Goal: Transaction & Acquisition: Purchase product/service

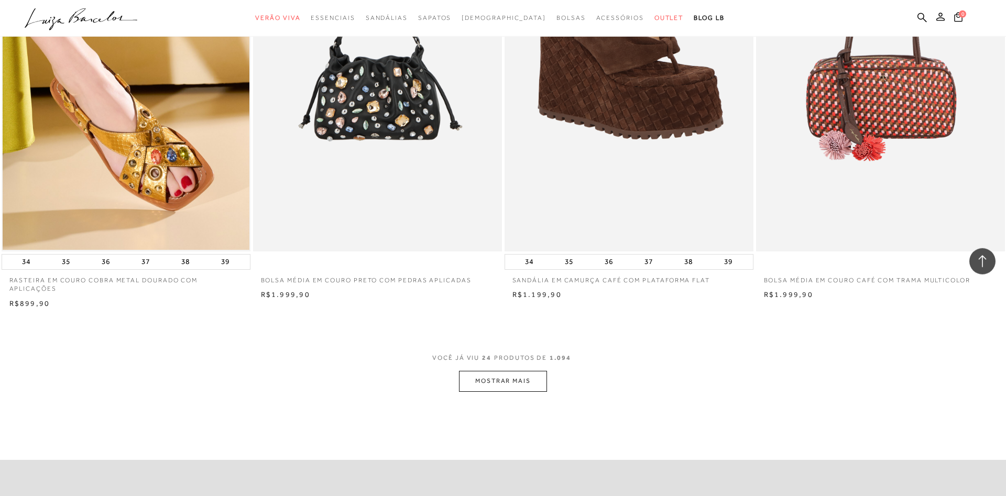
scroll to position [2459, 0]
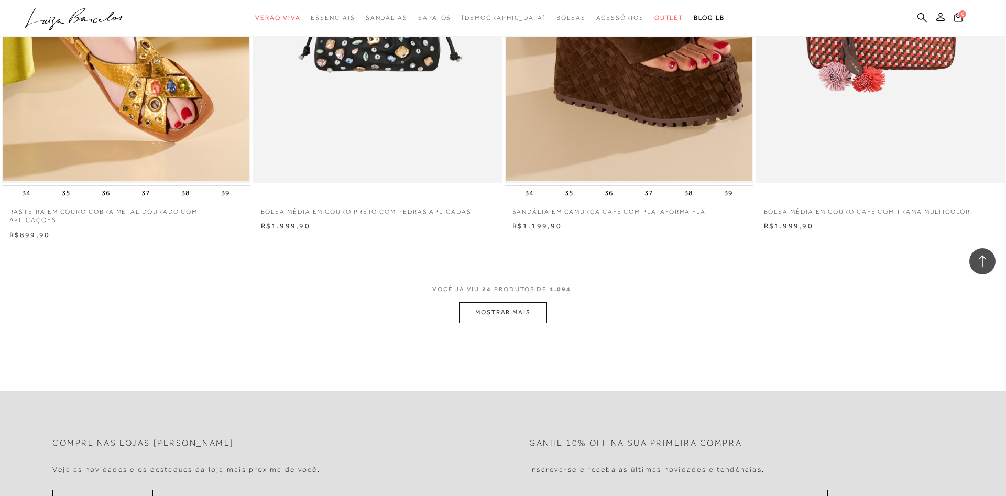
click at [529, 309] on button "MOSTRAR MAIS" at bounding box center [503, 312] width 88 height 20
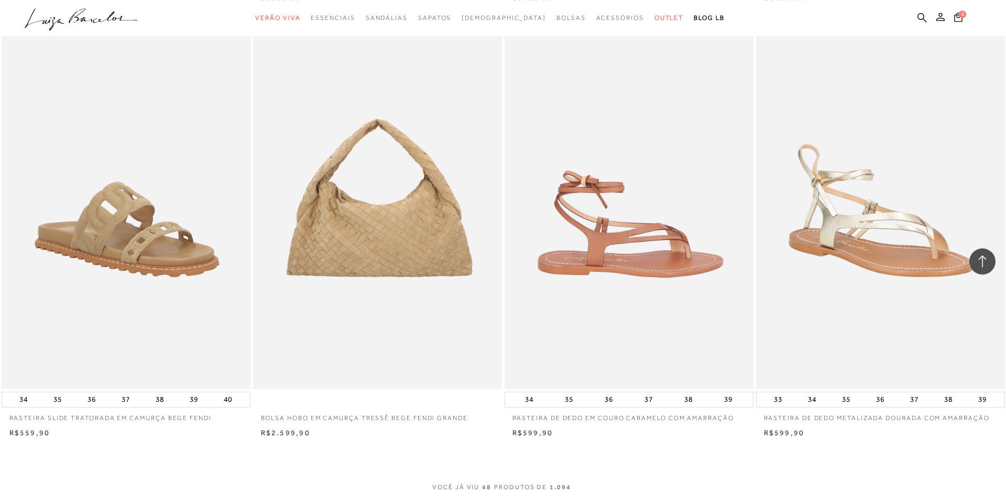
scroll to position [5132, 0]
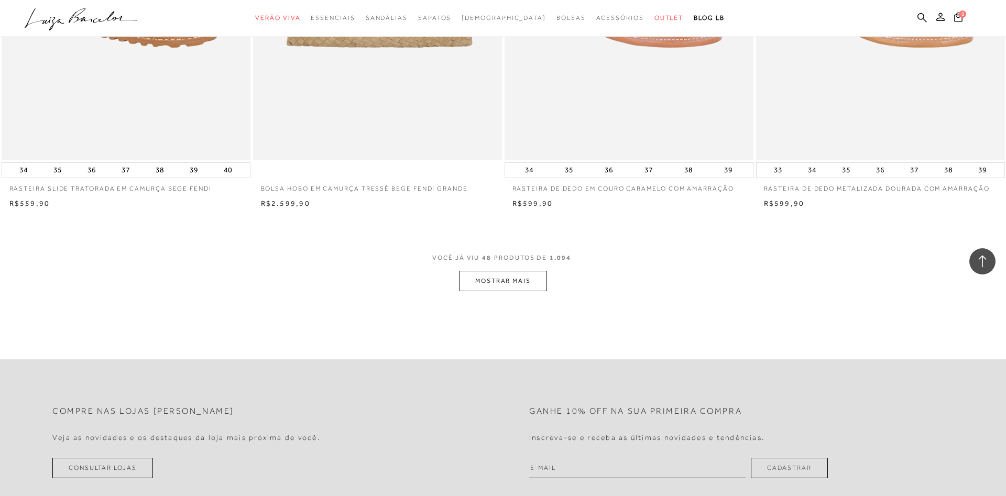
click at [531, 284] on button "MOSTRAR MAIS" at bounding box center [503, 281] width 88 height 20
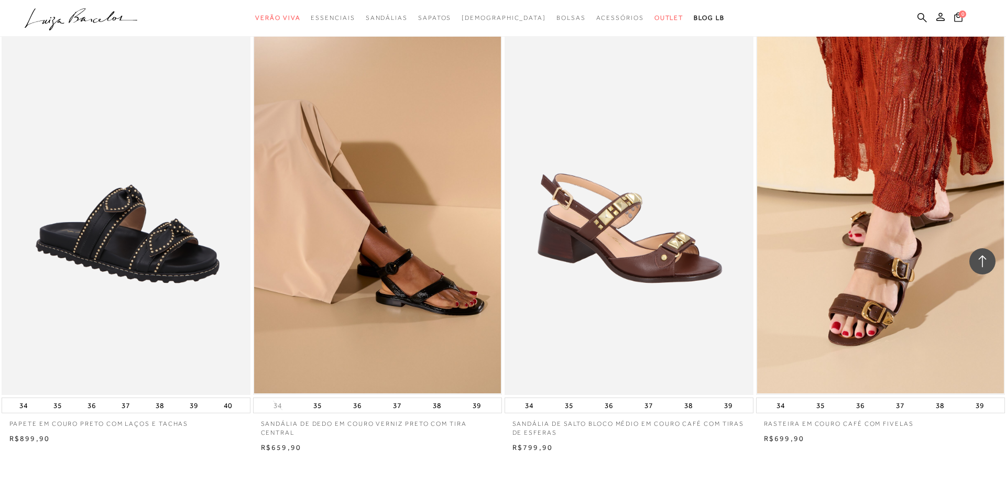
scroll to position [7752, 0]
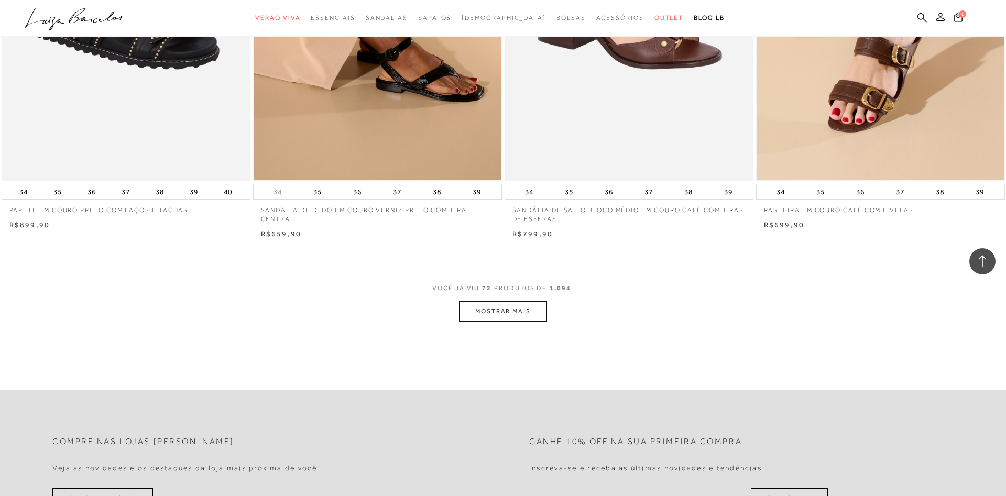
click at [535, 309] on button "MOSTRAR MAIS" at bounding box center [503, 311] width 88 height 20
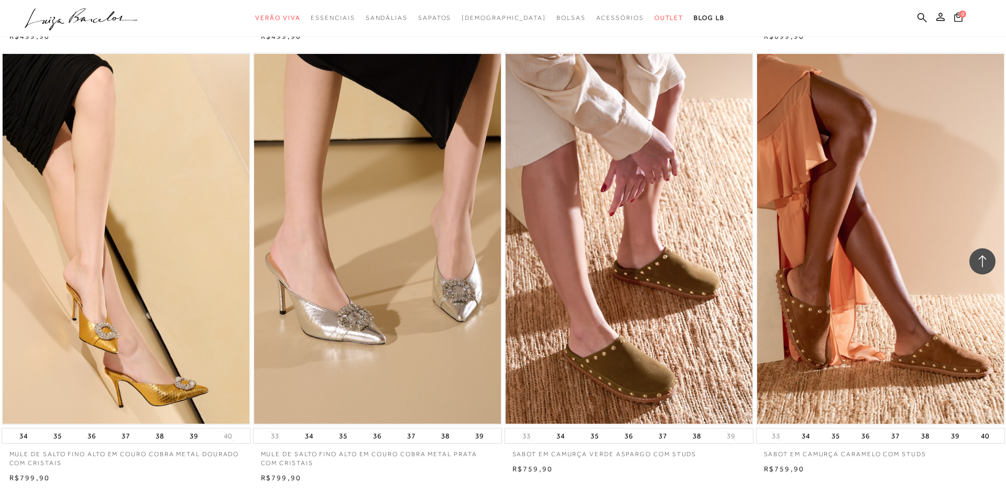
scroll to position [10425, 0]
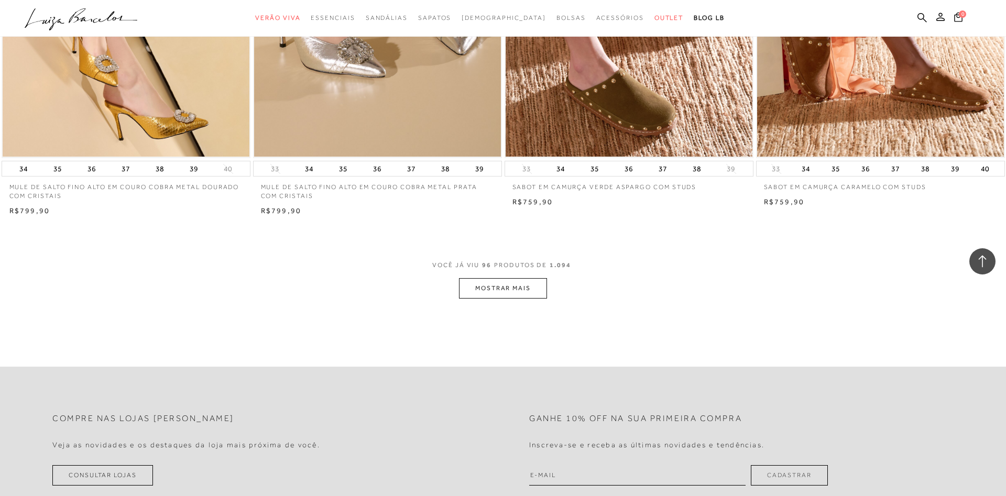
click at [529, 288] on button "MOSTRAR MAIS" at bounding box center [503, 288] width 88 height 20
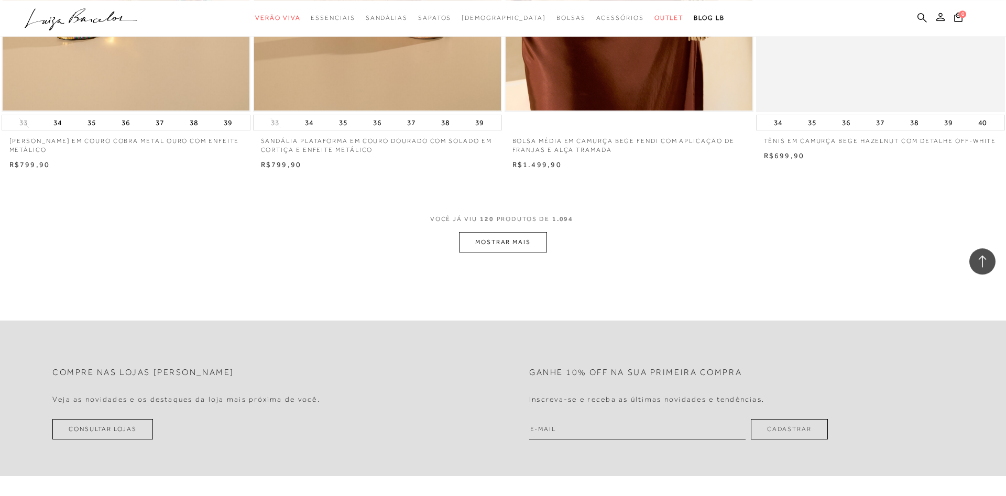
scroll to position [13151, 0]
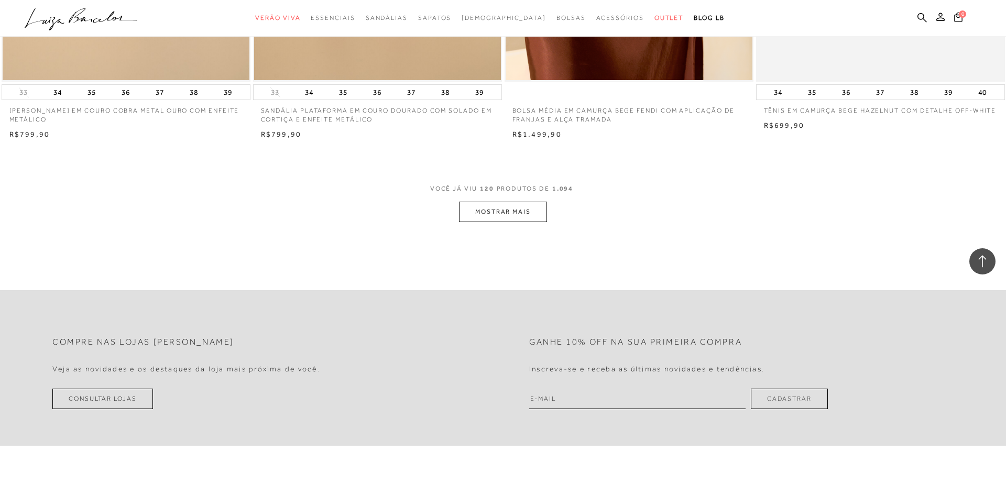
click at [519, 218] on button "MOSTRAR MAIS" at bounding box center [503, 212] width 88 height 20
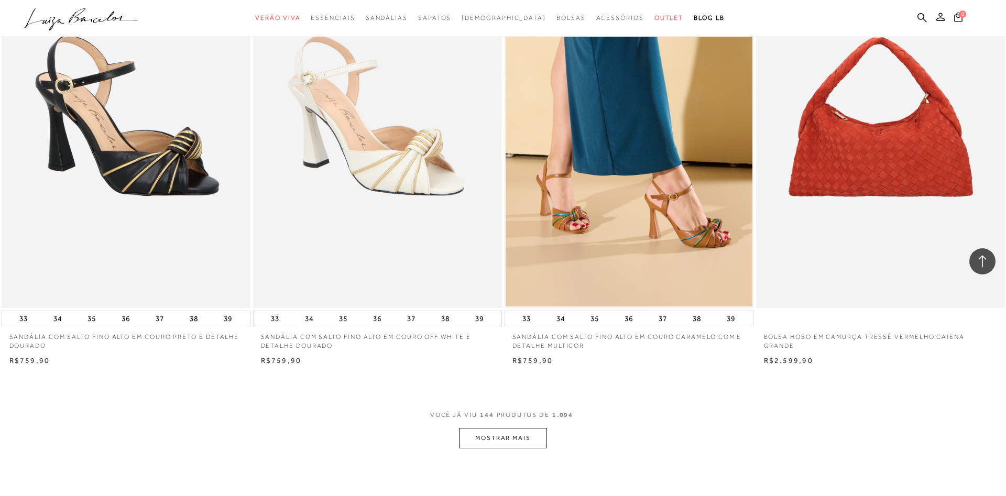
scroll to position [15717, 0]
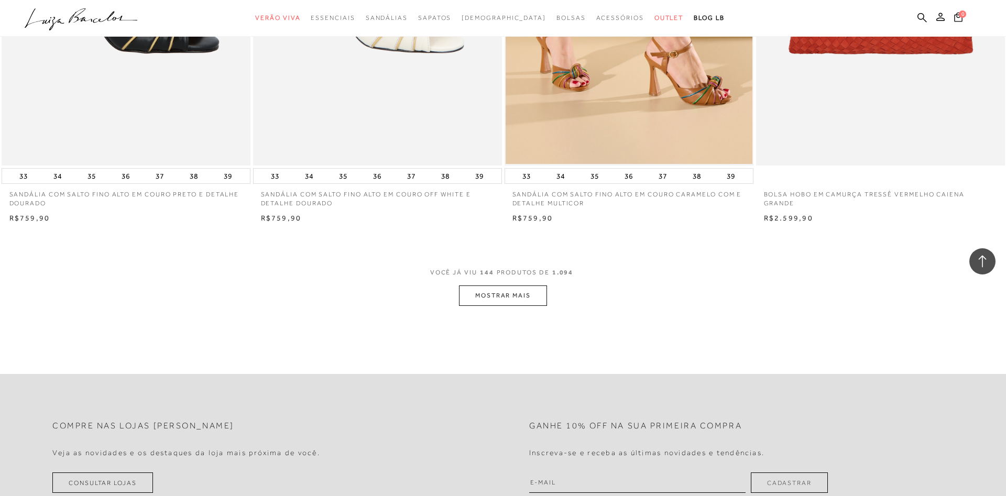
click at [501, 295] on button "MOSTRAR MAIS" at bounding box center [503, 296] width 88 height 20
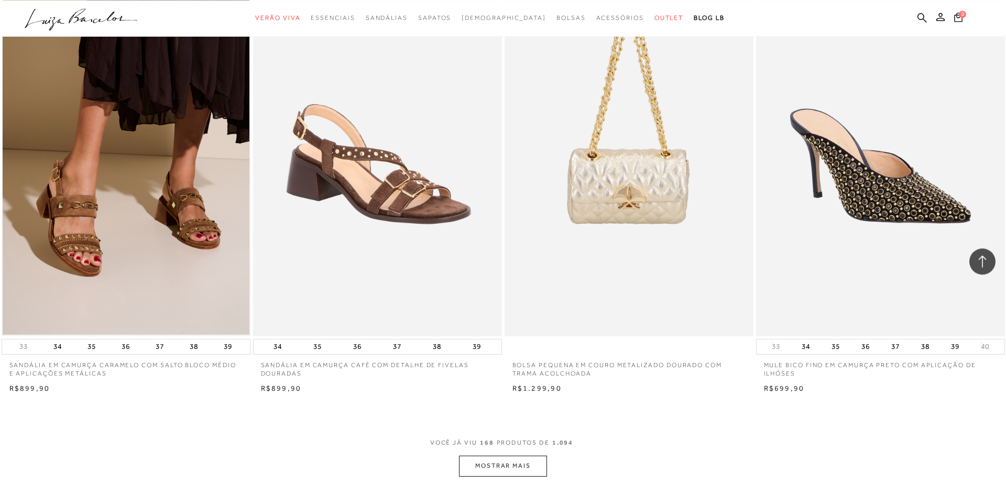
scroll to position [18283, 0]
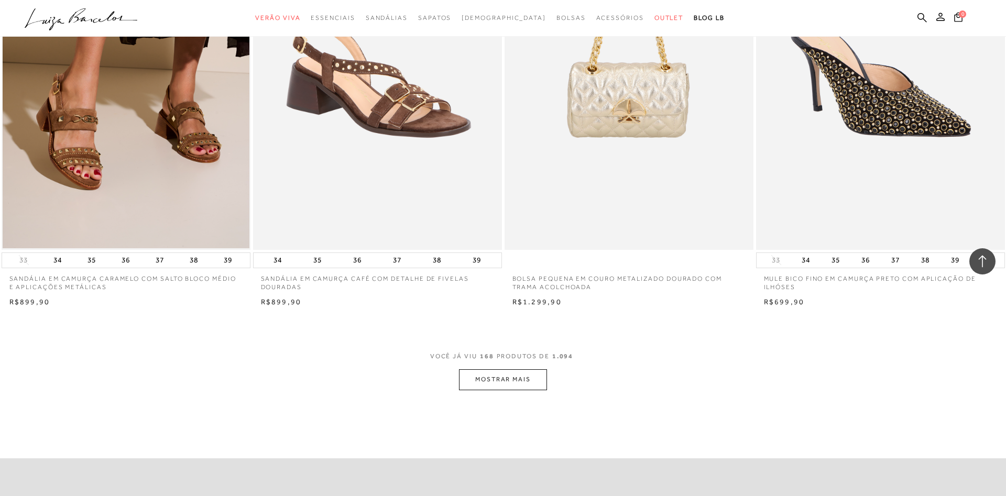
click at [542, 375] on button "MOSTRAR MAIS" at bounding box center [503, 380] width 88 height 20
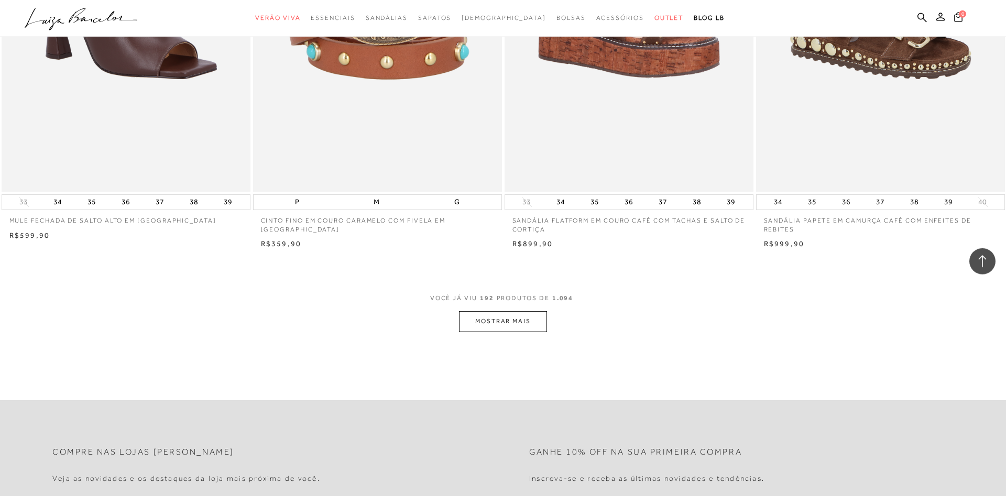
scroll to position [21010, 0]
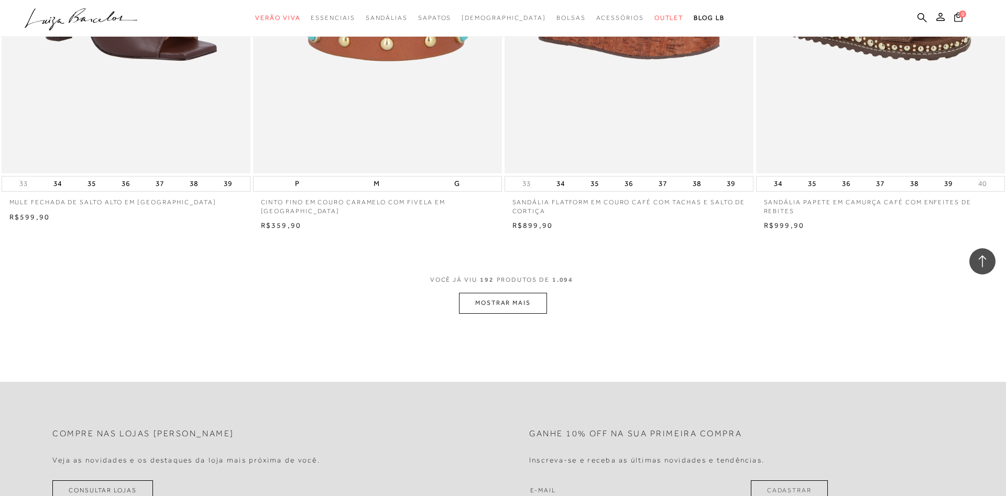
click at [519, 308] on button "MOSTRAR MAIS" at bounding box center [503, 303] width 88 height 20
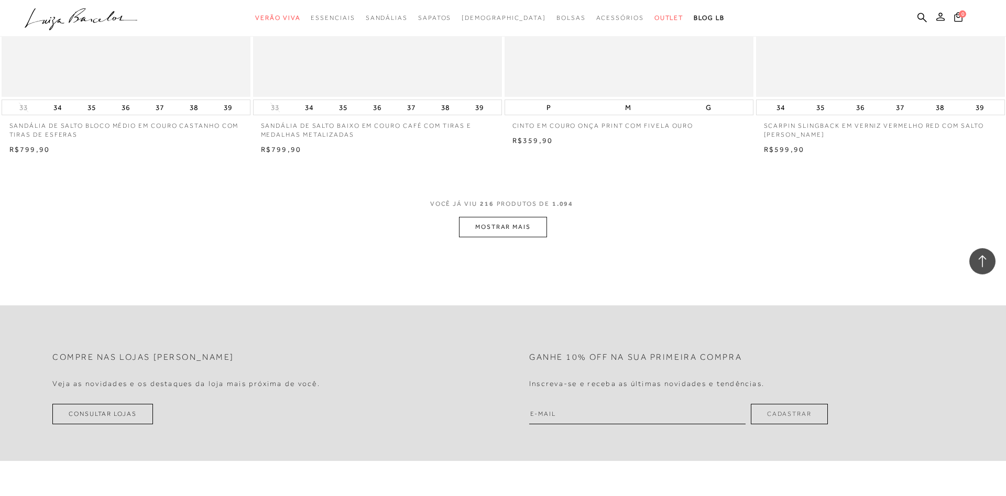
scroll to position [23736, 0]
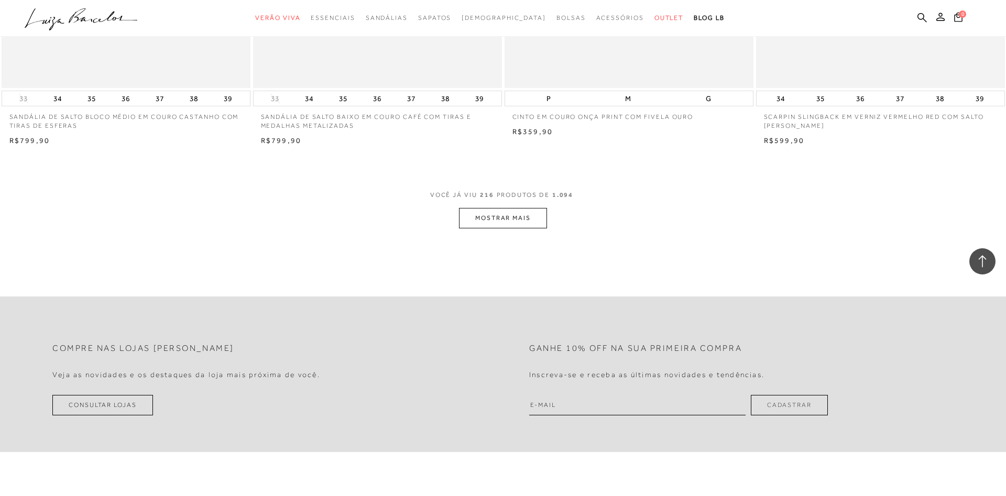
click at [523, 219] on button "MOSTRAR MAIS" at bounding box center [503, 218] width 88 height 20
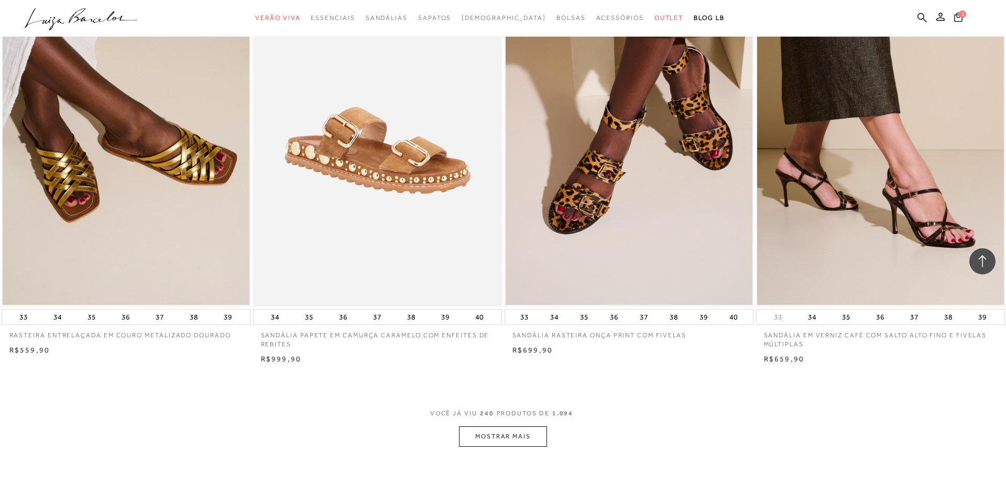
scroll to position [26226, 0]
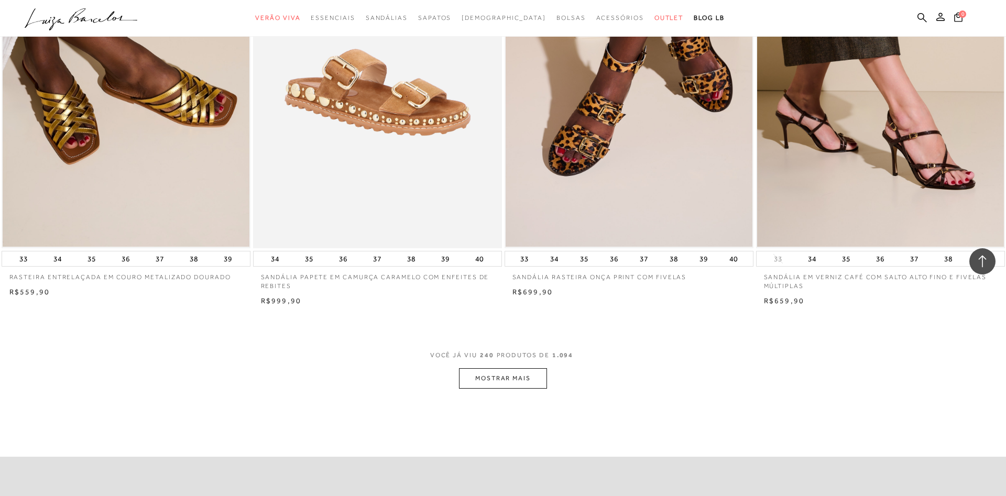
click at [496, 374] on button "MOSTRAR MAIS" at bounding box center [503, 378] width 88 height 20
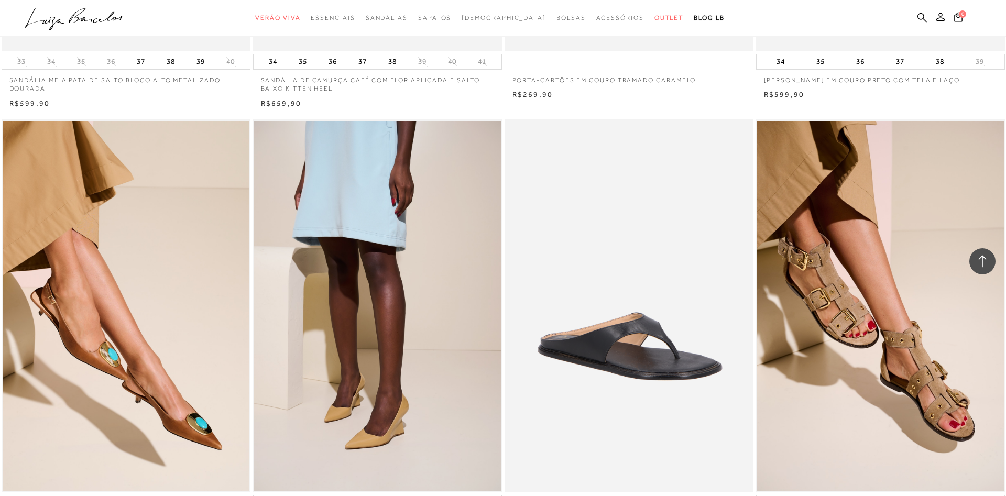
scroll to position [28845, 0]
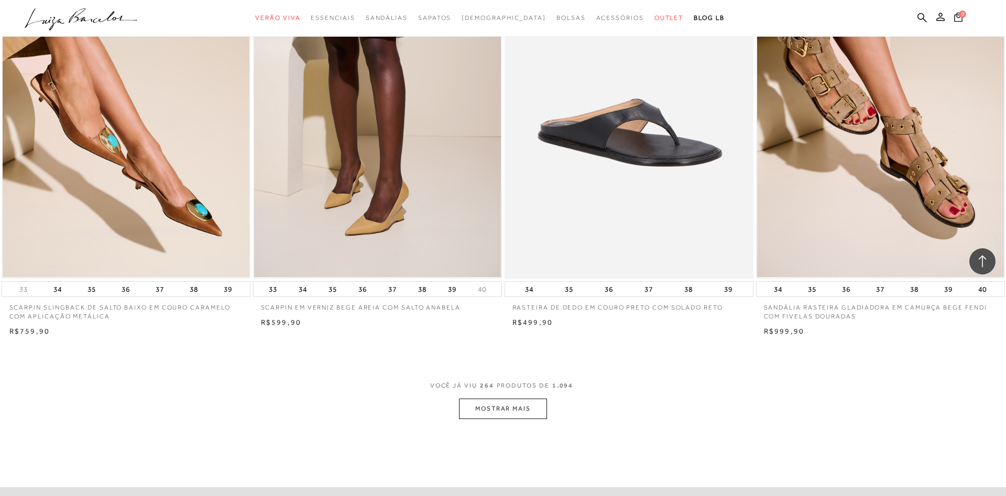
click at [536, 414] on button "MOSTRAR MAIS" at bounding box center [503, 409] width 88 height 20
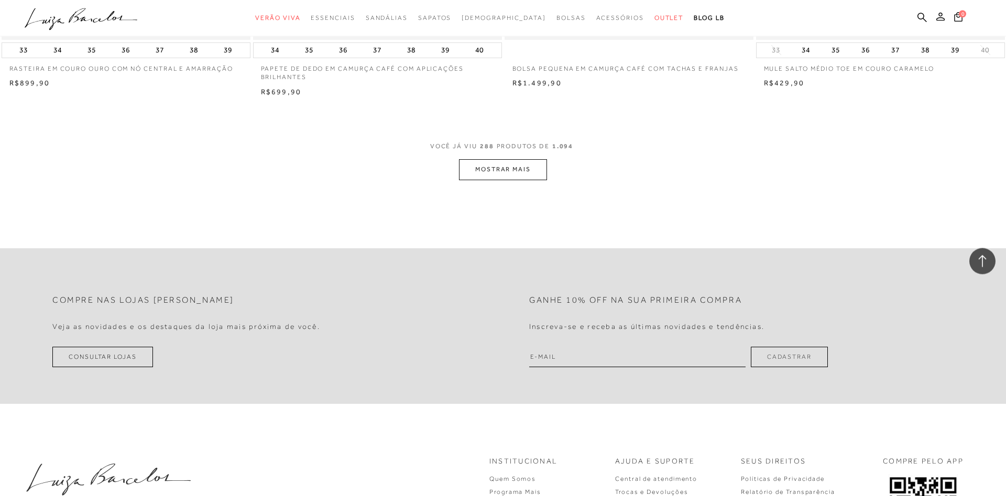
scroll to position [31732, 0]
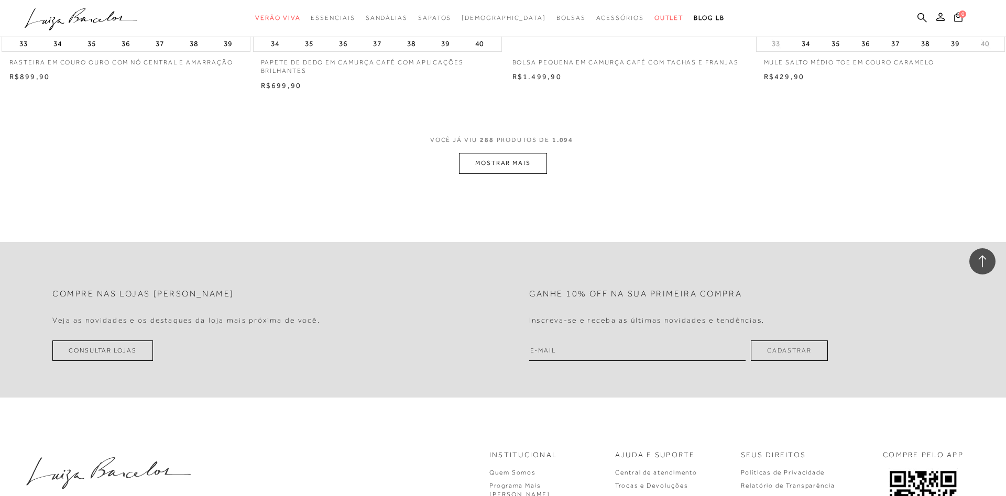
click at [521, 164] on button "MOSTRAR MAIS" at bounding box center [503, 163] width 88 height 20
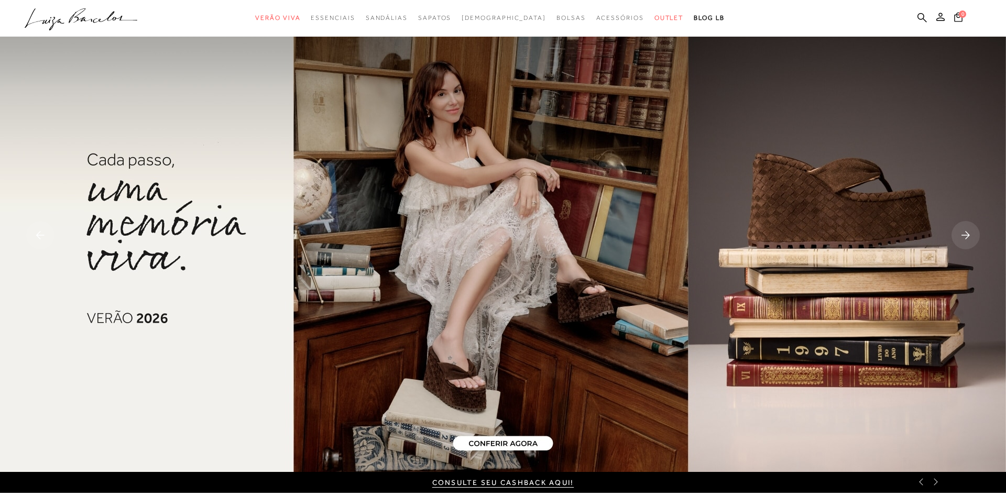
scroll to position [428, 0]
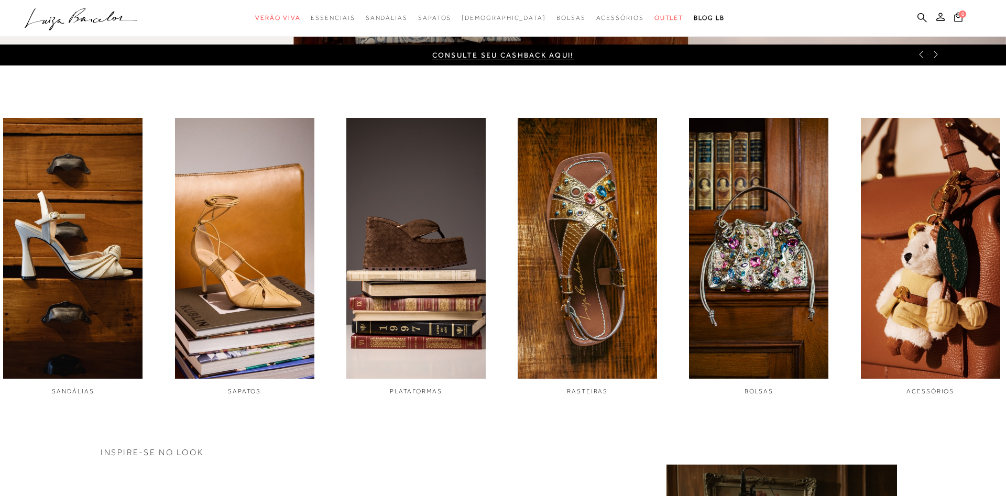
click at [581, 262] on img "4 / 6" at bounding box center [587, 248] width 139 height 261
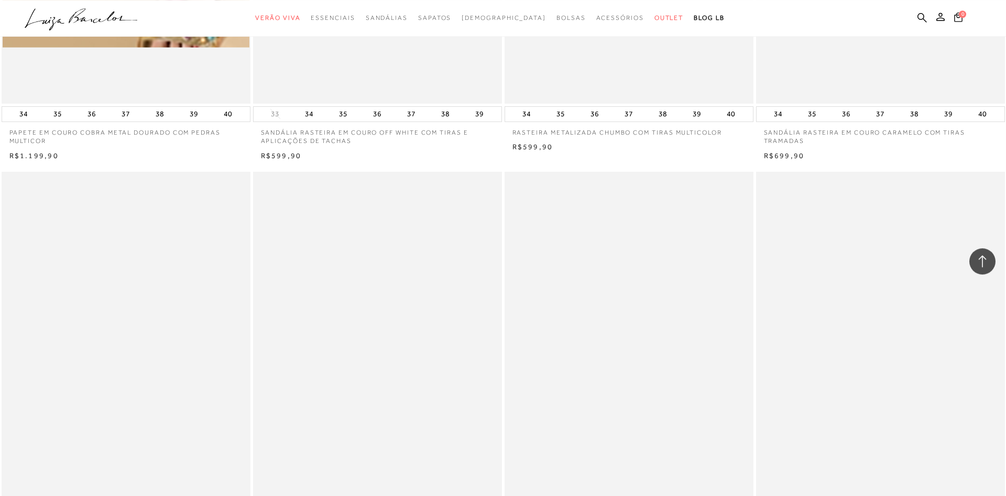
scroll to position [2352, 0]
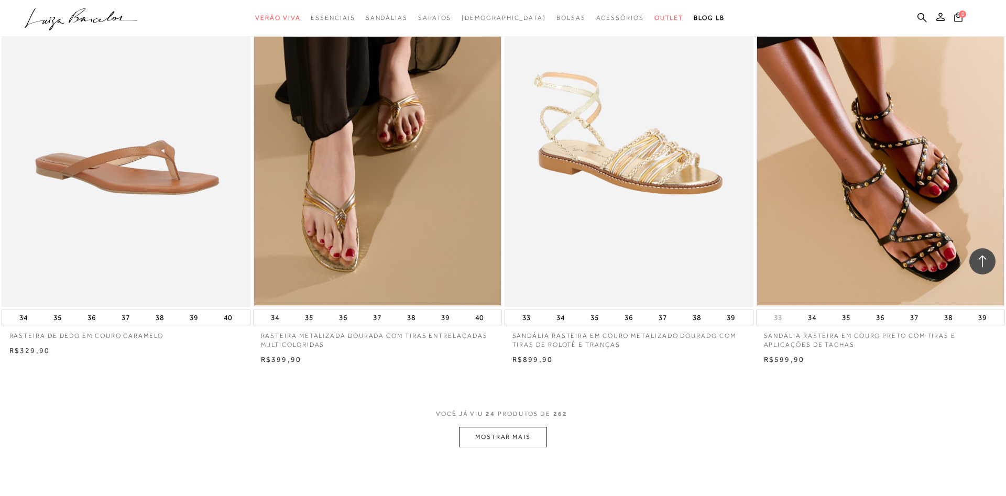
click at [481, 437] on button "MOSTRAR MAIS" at bounding box center [503, 437] width 88 height 20
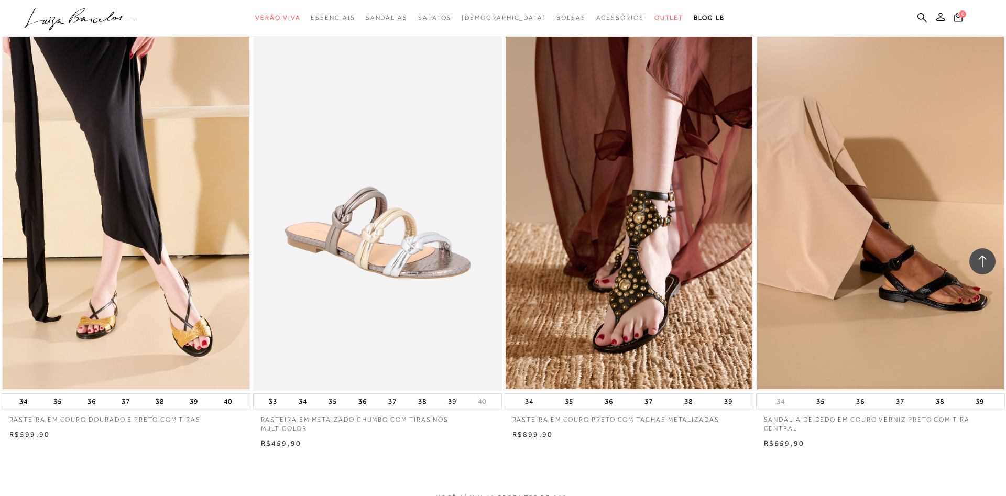
scroll to position [5132, 0]
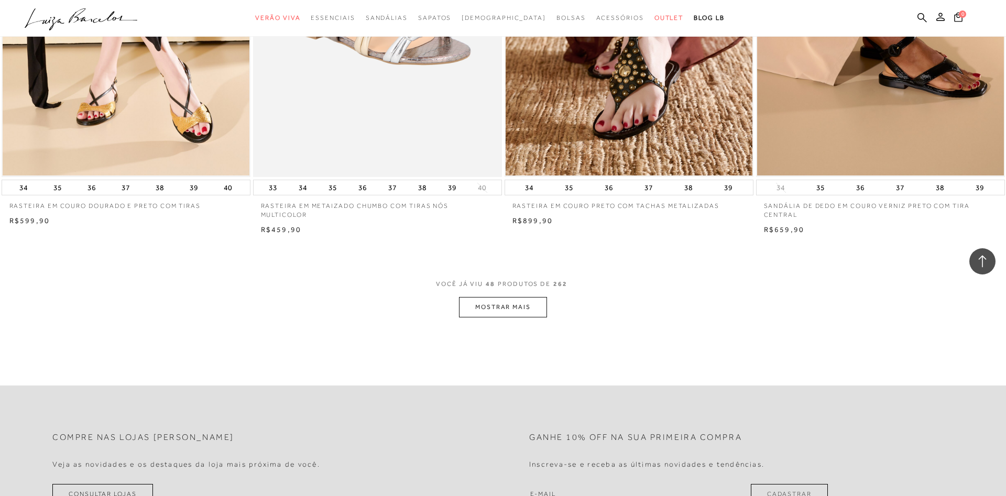
click at [536, 308] on button "MOSTRAR MAIS" at bounding box center [503, 307] width 88 height 20
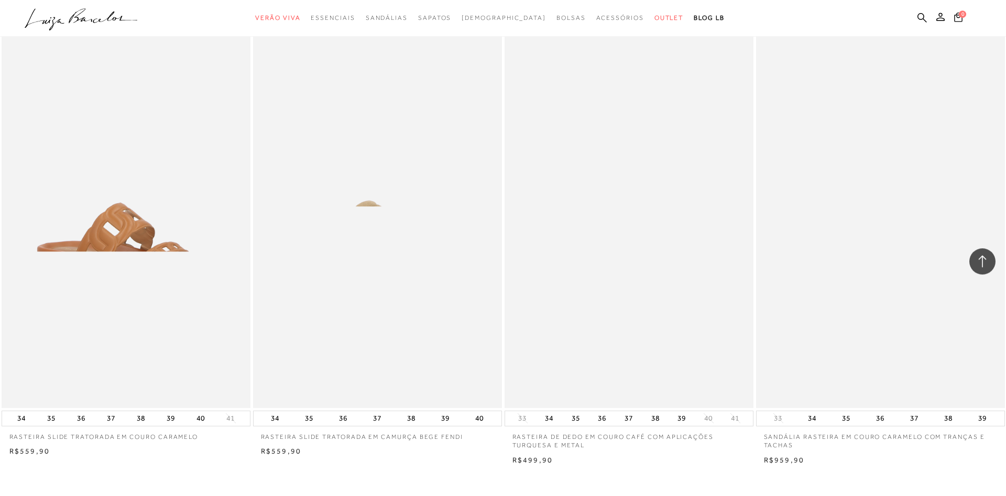
scroll to position [7805, 0]
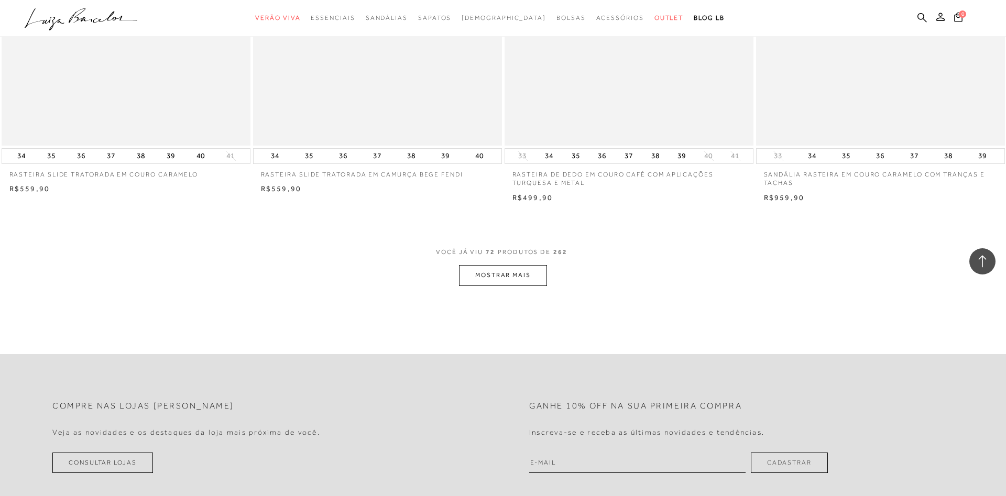
click at [506, 286] on button "MOSTRAR MAIS" at bounding box center [503, 275] width 88 height 20
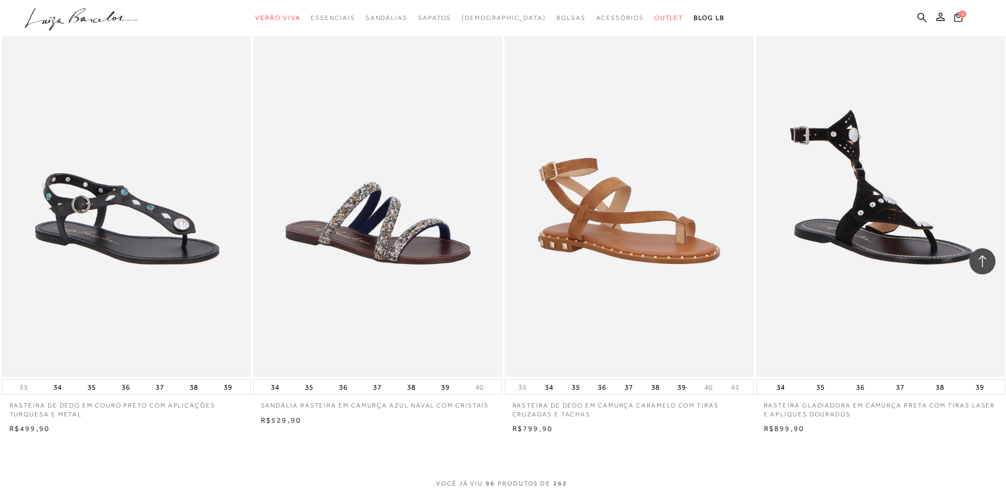
scroll to position [10532, 0]
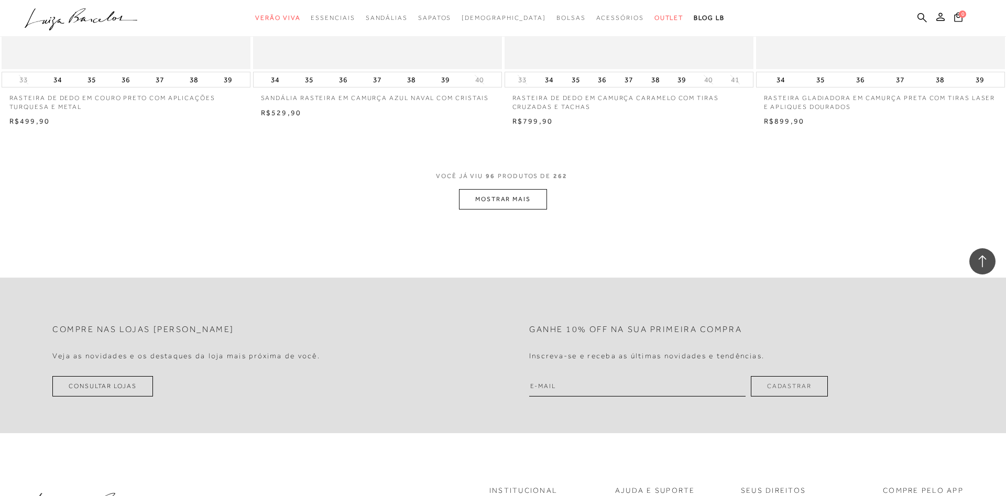
click at [501, 210] on button "MOSTRAR MAIS" at bounding box center [503, 199] width 88 height 20
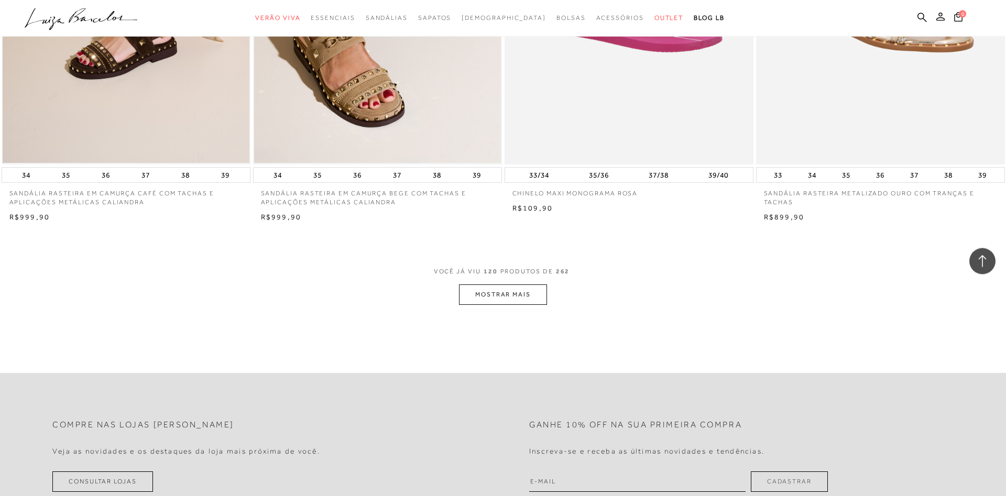
scroll to position [13205, 0]
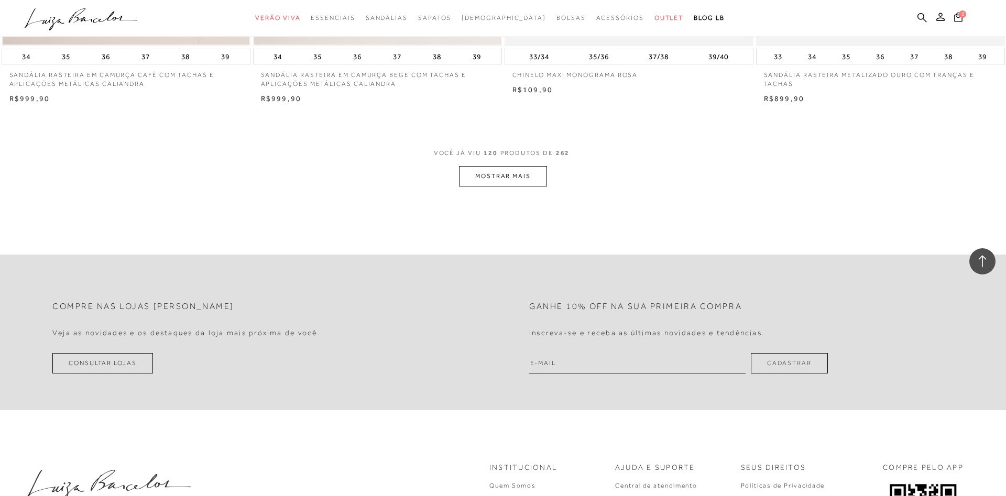
click at [507, 187] on button "MOSTRAR MAIS" at bounding box center [503, 176] width 88 height 20
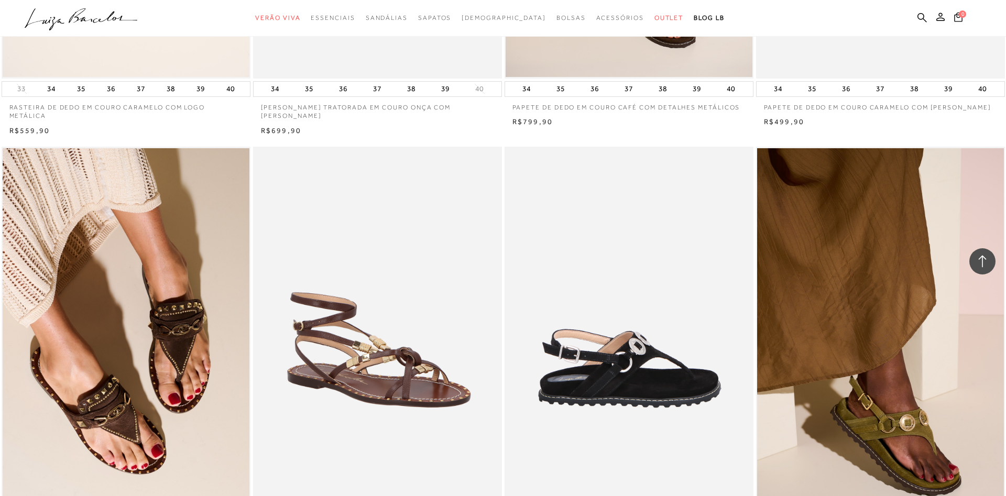
scroll to position [15771, 0]
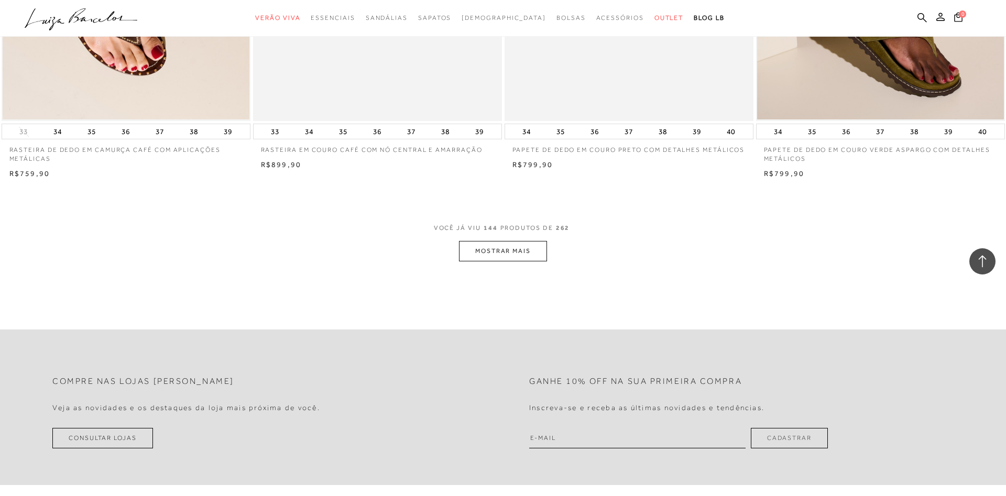
click at [512, 259] on button "MOSTRAR MAIS" at bounding box center [503, 251] width 88 height 20
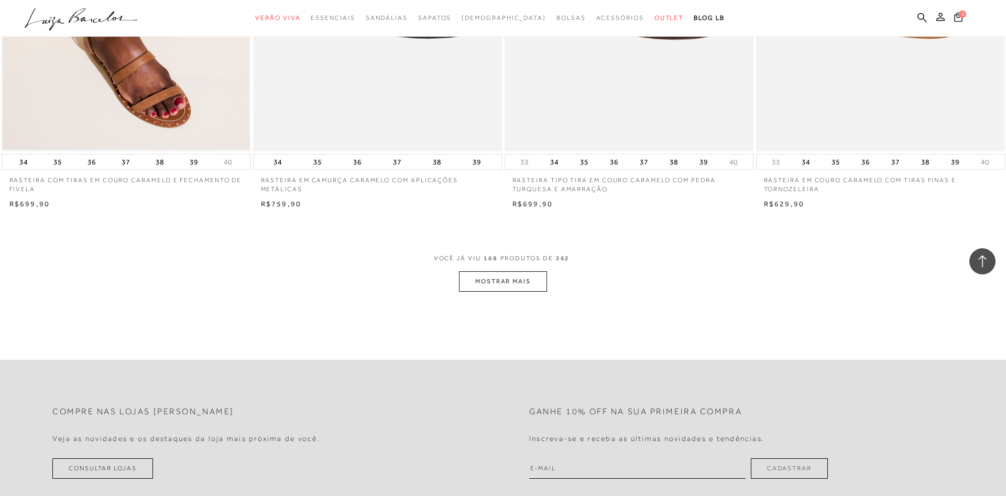
scroll to position [18123, 0]
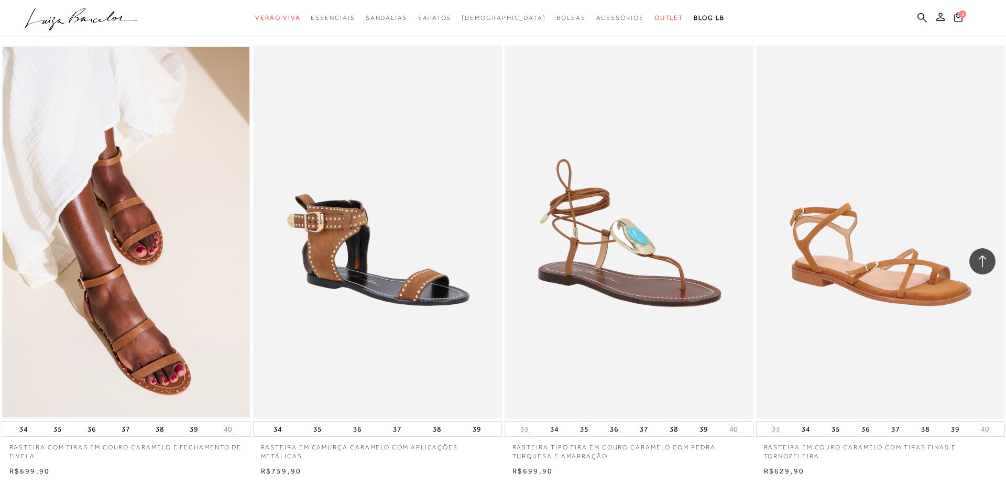
click at [653, 270] on img at bounding box center [630, 233] width 248 height 374
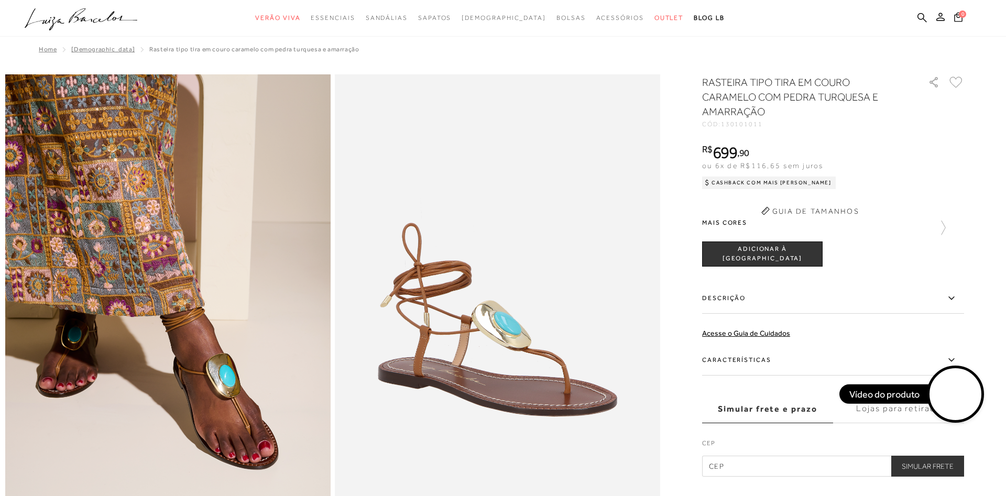
scroll to position [213, 0]
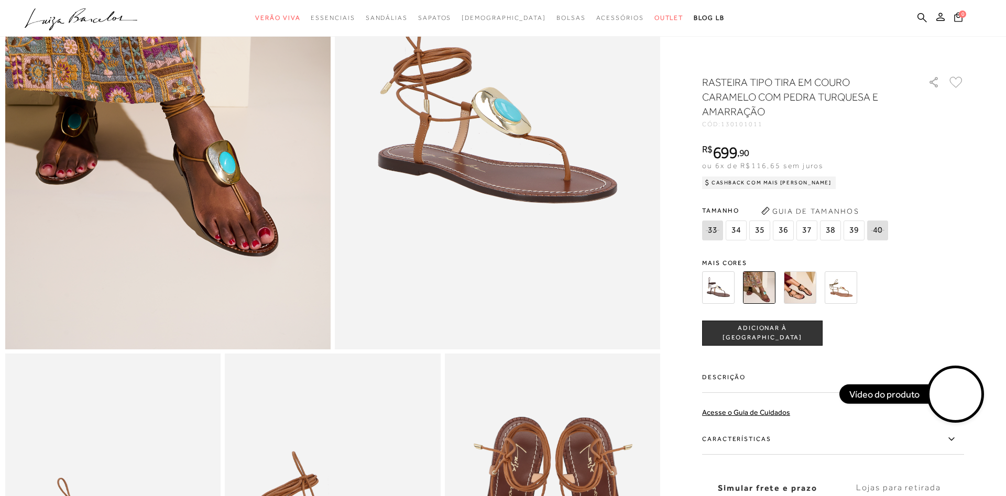
radio input "true"
click at [787, 235] on span "36" at bounding box center [783, 231] width 21 height 20
radio input "true"
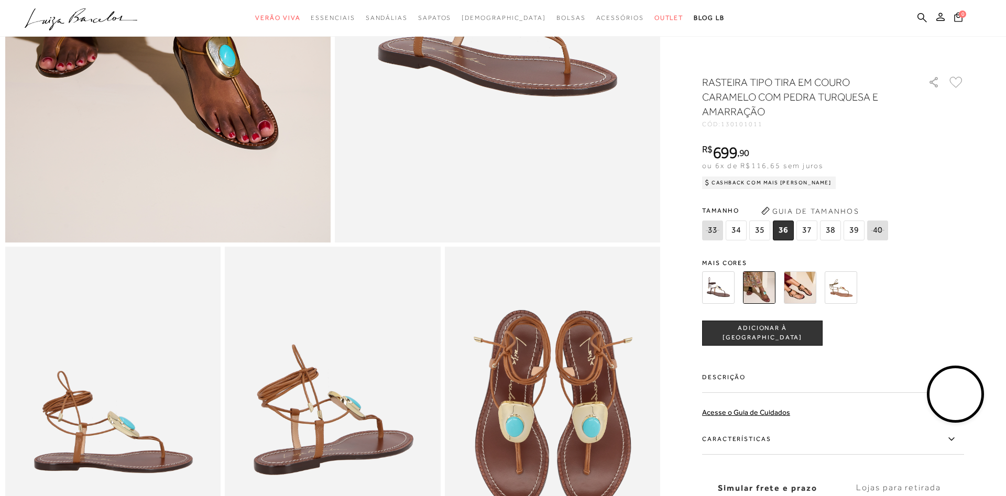
scroll to position [481, 0]
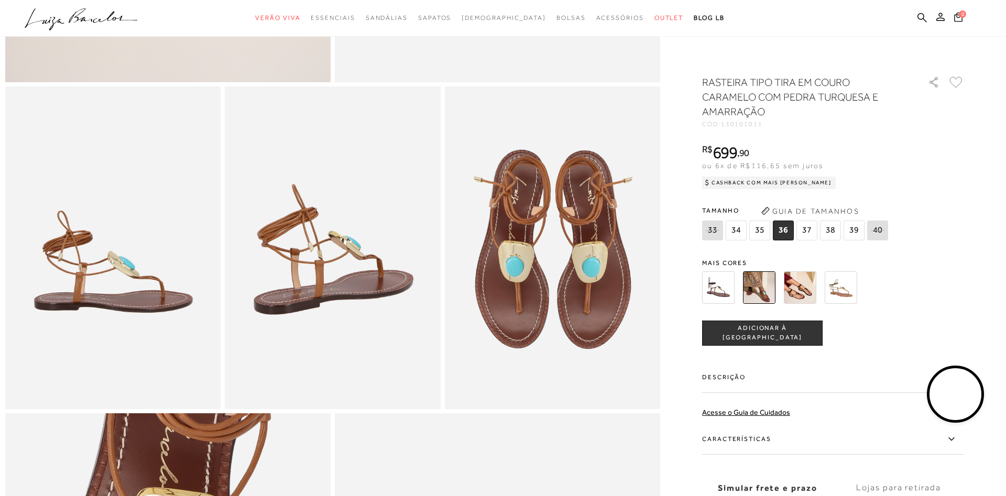
click at [778, 332] on span "ADICIONAR À [GEOGRAPHIC_DATA]" at bounding box center [762, 333] width 119 height 18
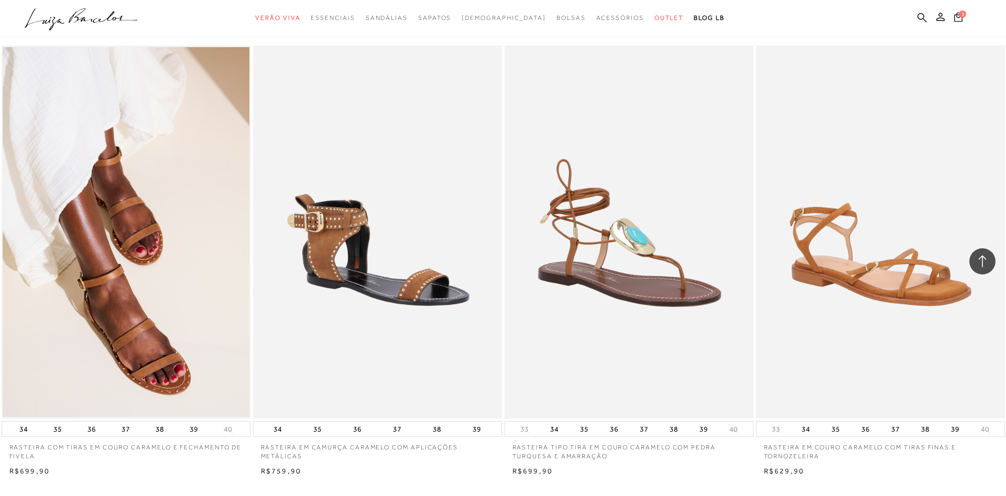
scroll to position [18283, 0]
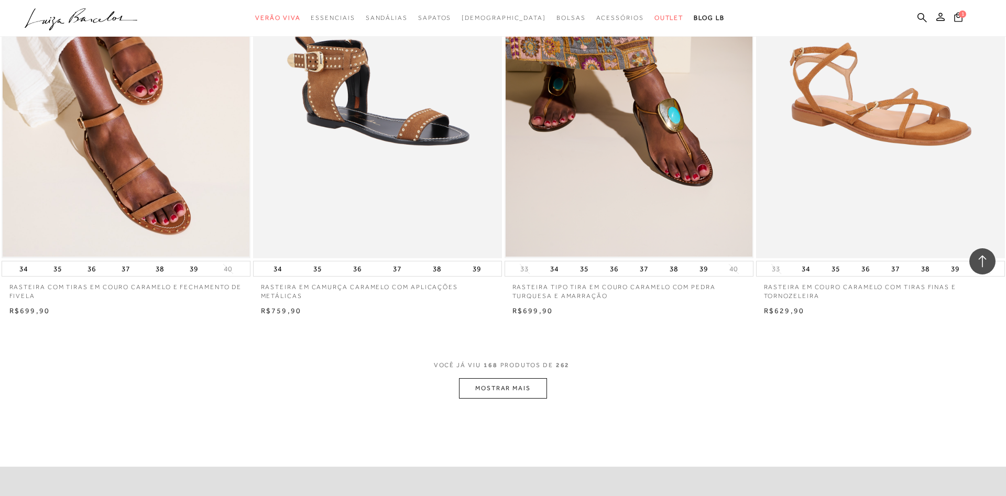
click at [516, 399] on button "MOSTRAR MAIS" at bounding box center [503, 388] width 88 height 20
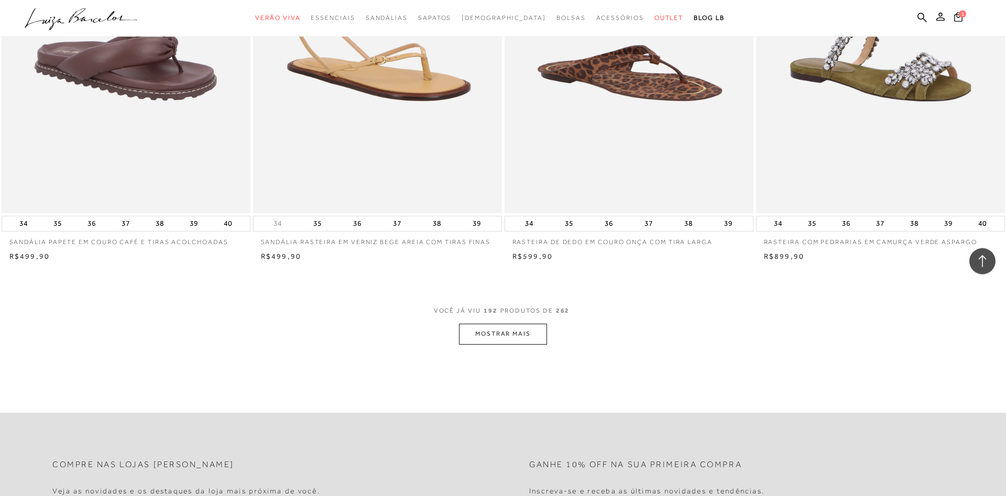
scroll to position [21063, 0]
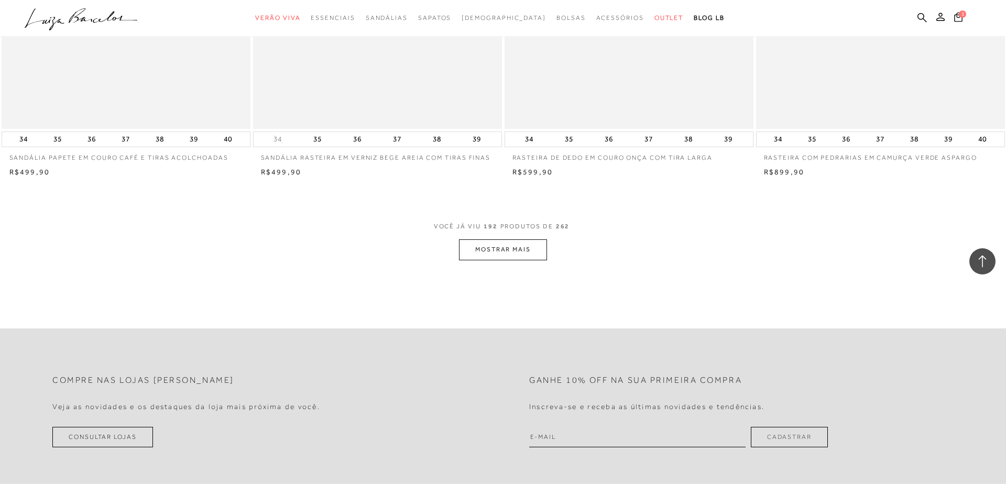
click at [520, 255] on button "MOSTRAR MAIS" at bounding box center [503, 250] width 88 height 20
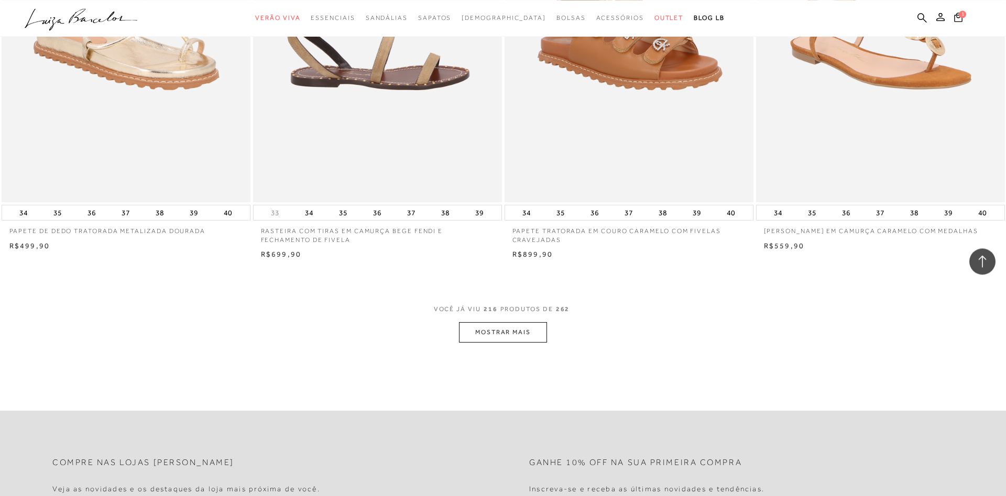
scroll to position [23576, 0]
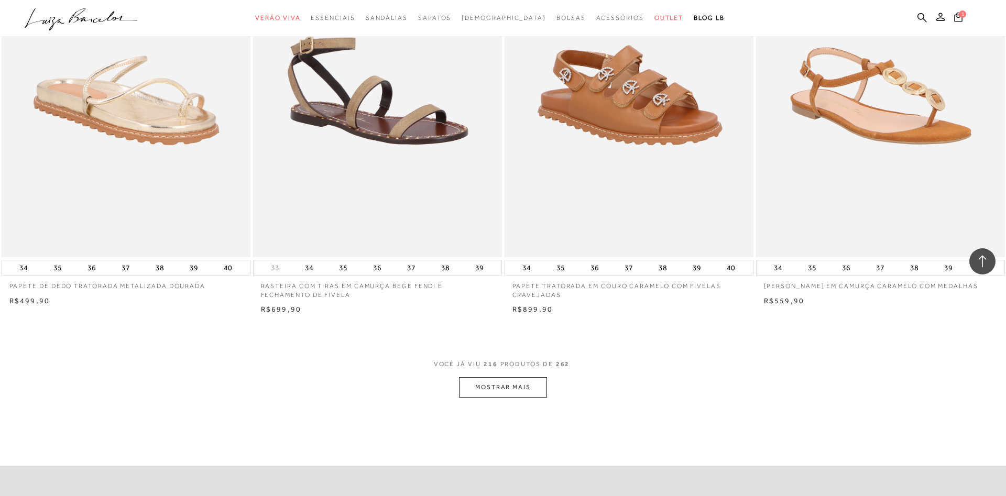
click at [487, 395] on button "MOSTRAR MAIS" at bounding box center [503, 387] width 88 height 20
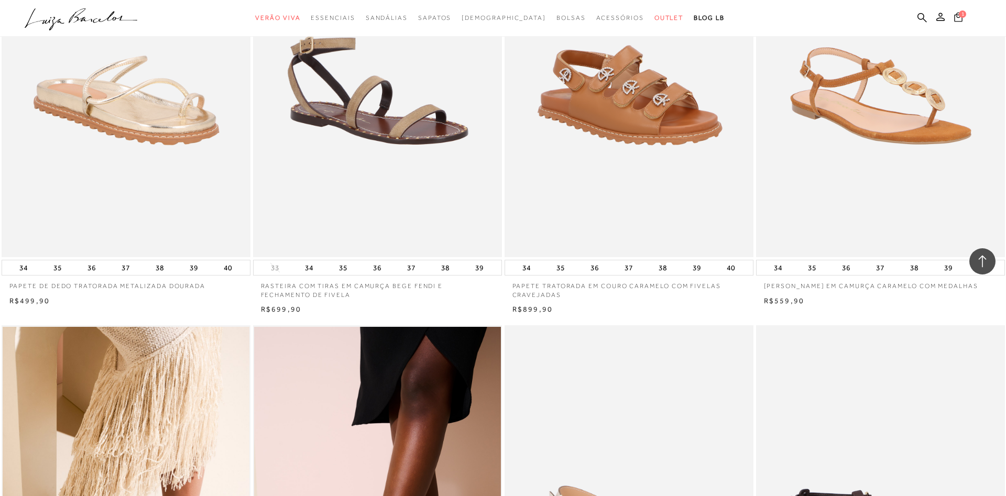
scroll to position [22667, 0]
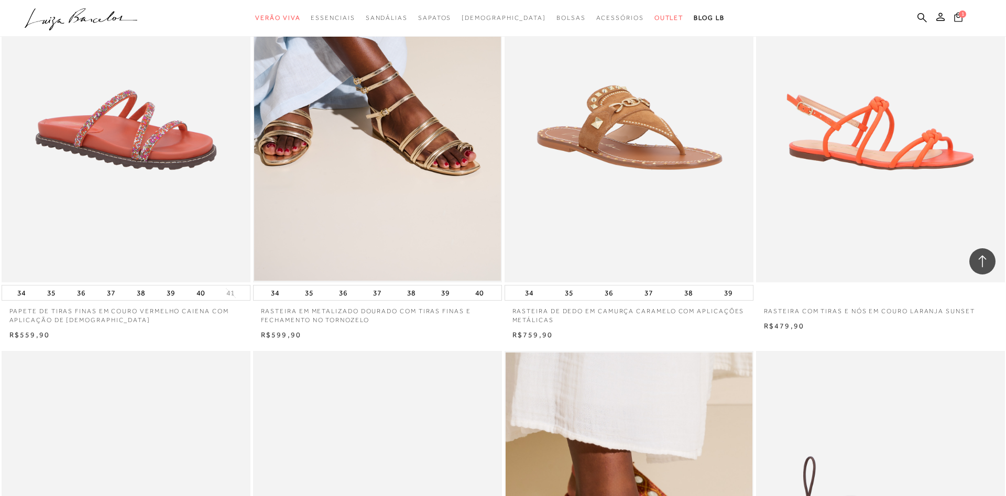
click at [964, 20] on button "1" at bounding box center [958, 19] width 15 height 14
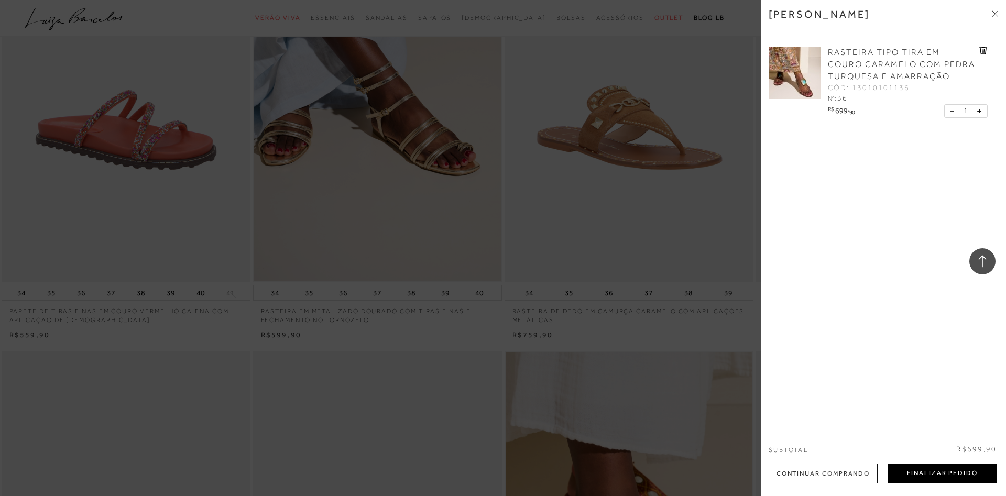
click at [928, 476] on button "Finalizar Pedido" at bounding box center [942, 474] width 108 height 20
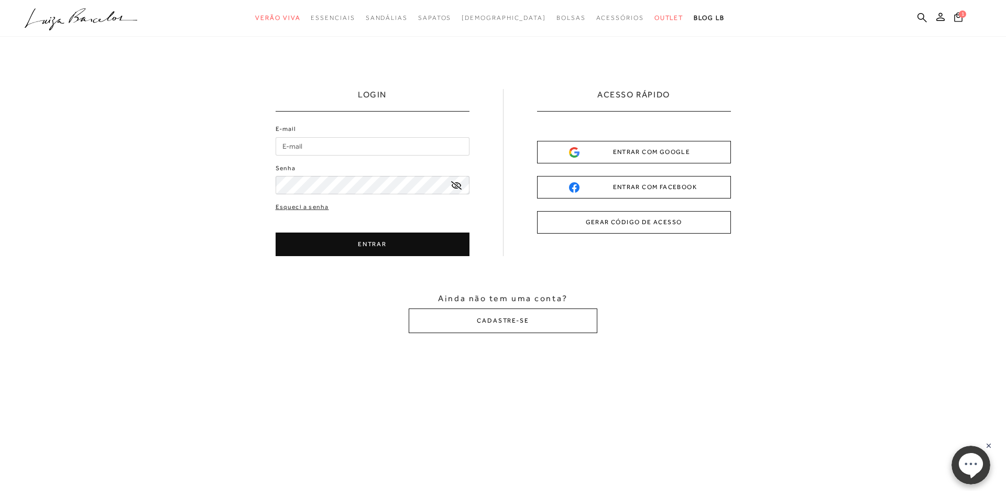
click at [616, 226] on button "GERAR CÓDIGO DE ACESSO" at bounding box center [634, 222] width 194 height 23
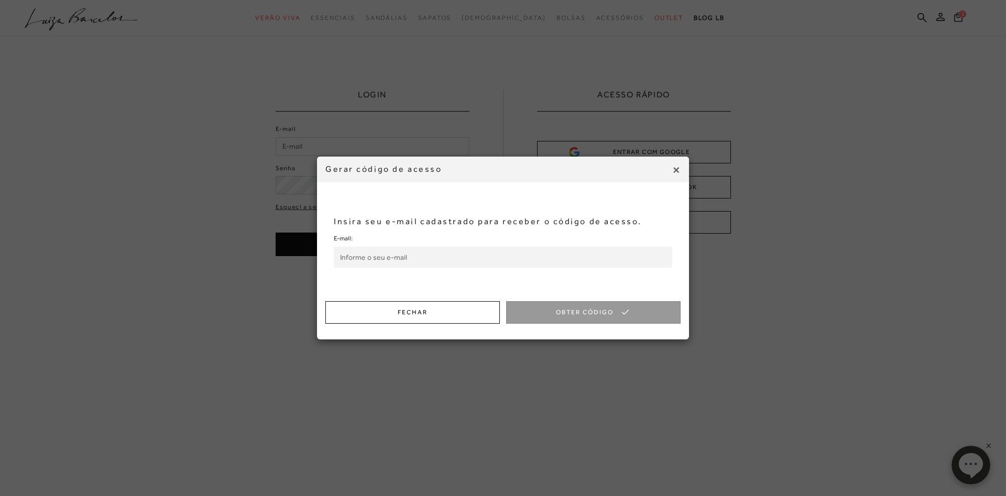
click at [399, 264] on input "E-mail:" at bounding box center [503, 257] width 339 height 21
type input "[EMAIL_ADDRESS][DOMAIN_NAME]"
click at [601, 313] on button "Obter Código" at bounding box center [593, 312] width 175 height 23
click at [487, 260] on input "Código de Acesso:" at bounding box center [503, 257] width 339 height 21
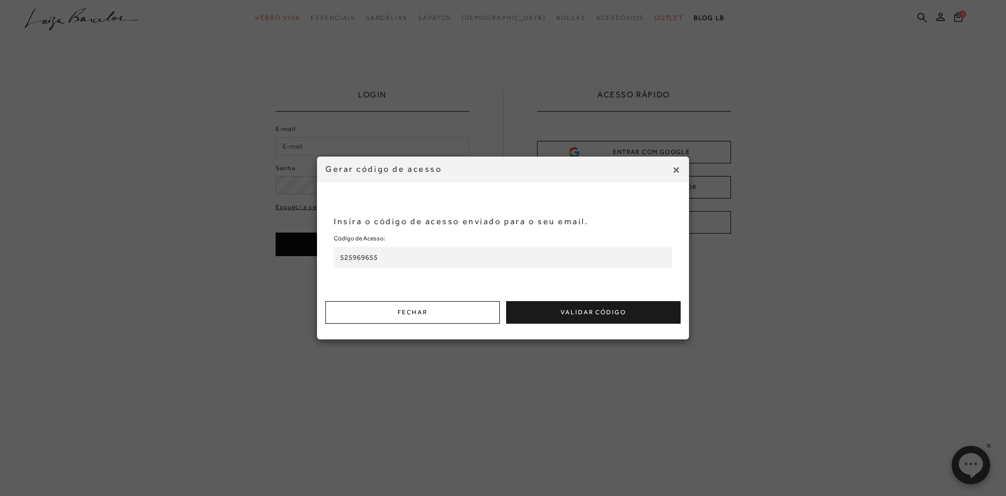
type input "525969655"
click at [615, 314] on button "Validar Código" at bounding box center [593, 312] width 175 height 23
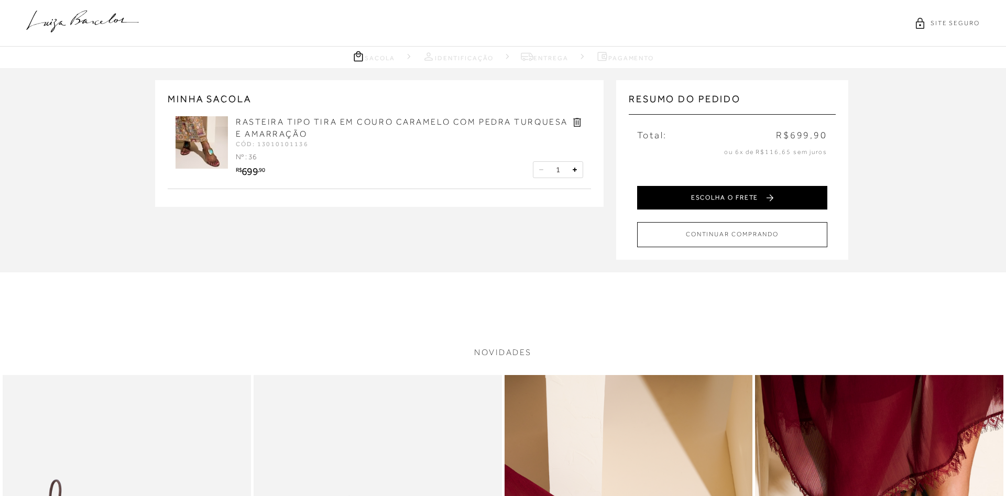
click at [774, 197] on button "ESCOLHA O FRETE" at bounding box center [732, 198] width 190 height 24
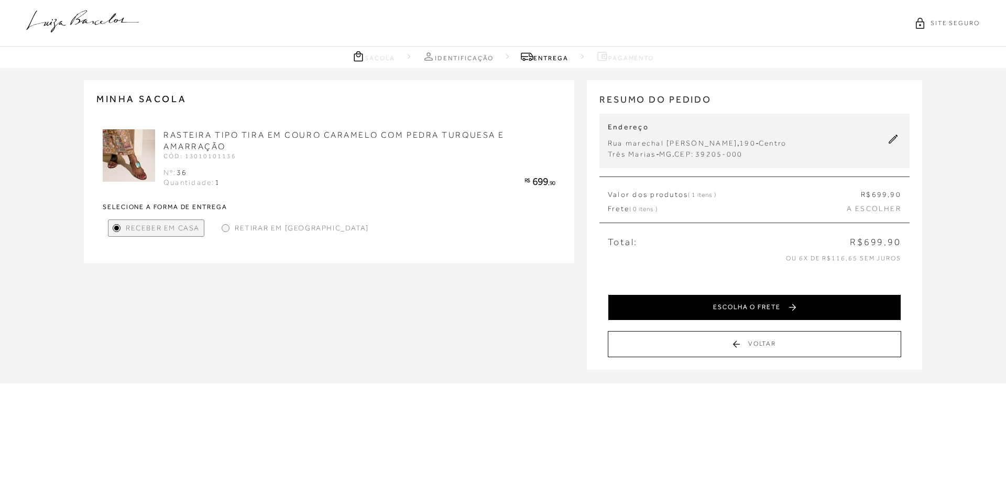
click at [779, 311] on button "ESCOLHA O FRETE" at bounding box center [755, 308] width 294 height 26
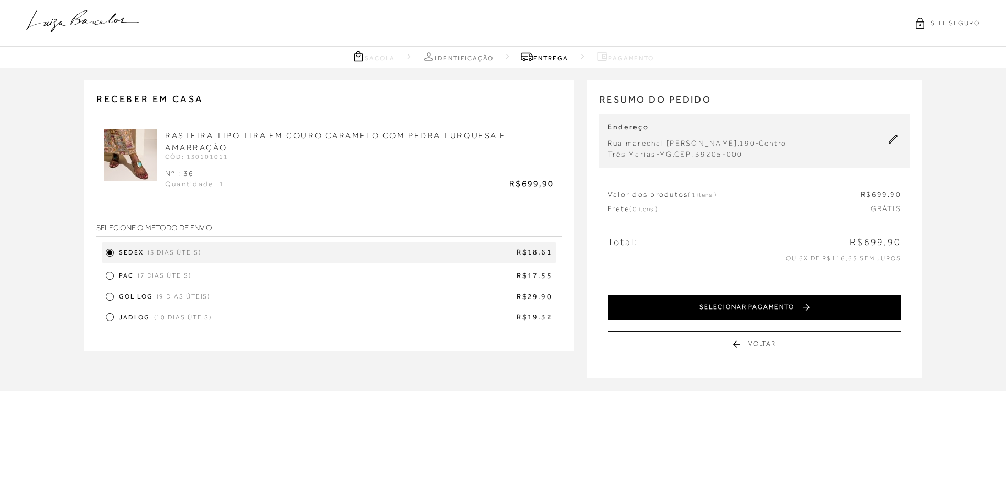
click at [768, 309] on button "SELECIONAR PAGAMENTO" at bounding box center [755, 308] width 294 height 26
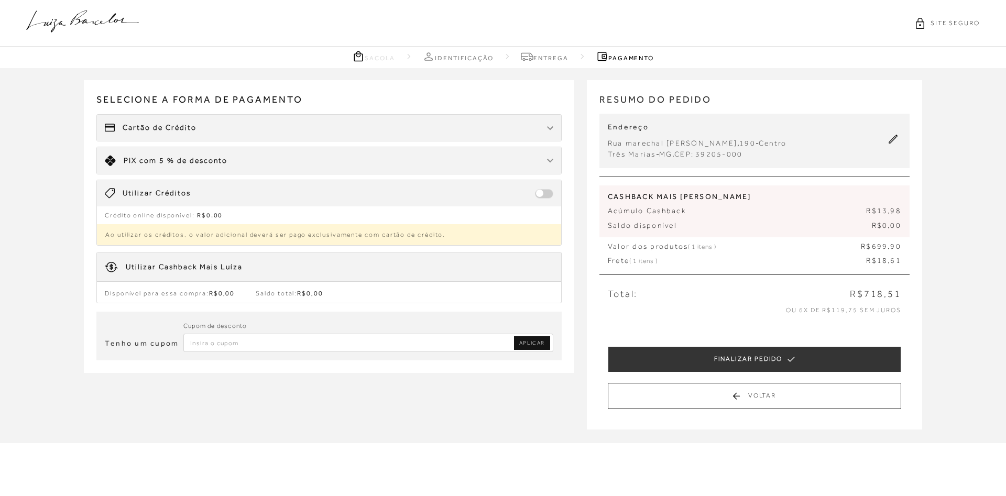
click at [170, 162] on span "com 5 % de desconto" at bounding box center [183, 160] width 88 height 8
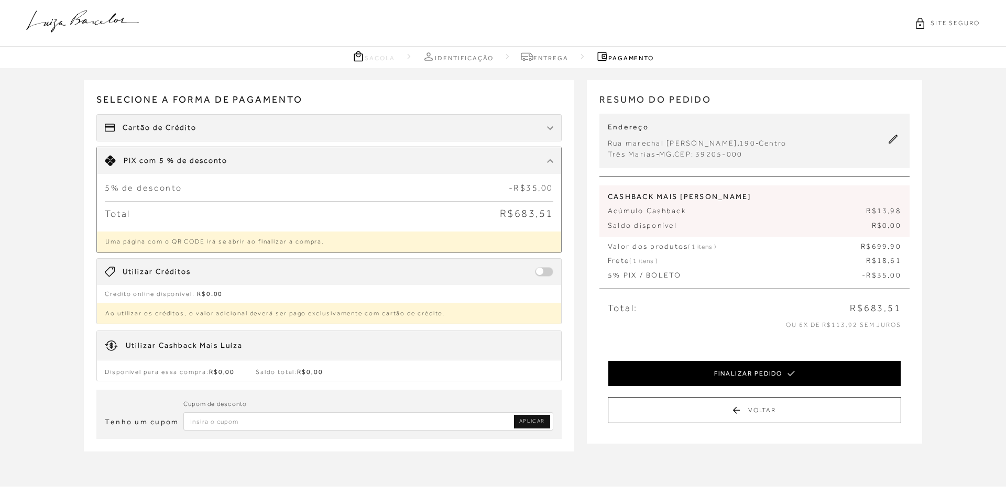
click at [769, 375] on button "FINALIZAR PEDIDO" at bounding box center [755, 374] width 294 height 26
